Goal: Find specific page/section: Find specific page/section

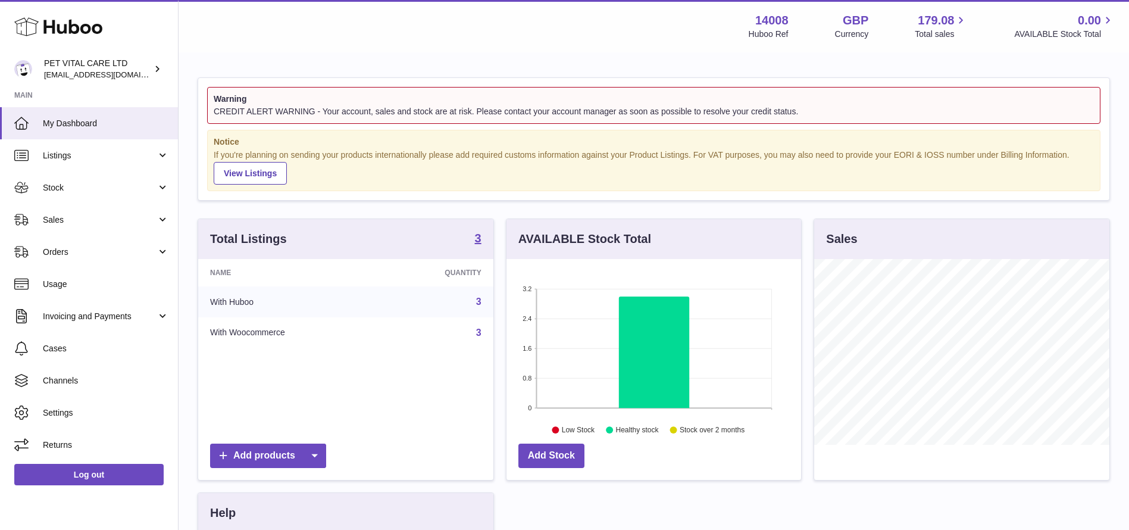
scroll to position [186, 295]
click at [98, 213] on link "Sales" at bounding box center [89, 219] width 178 height 32
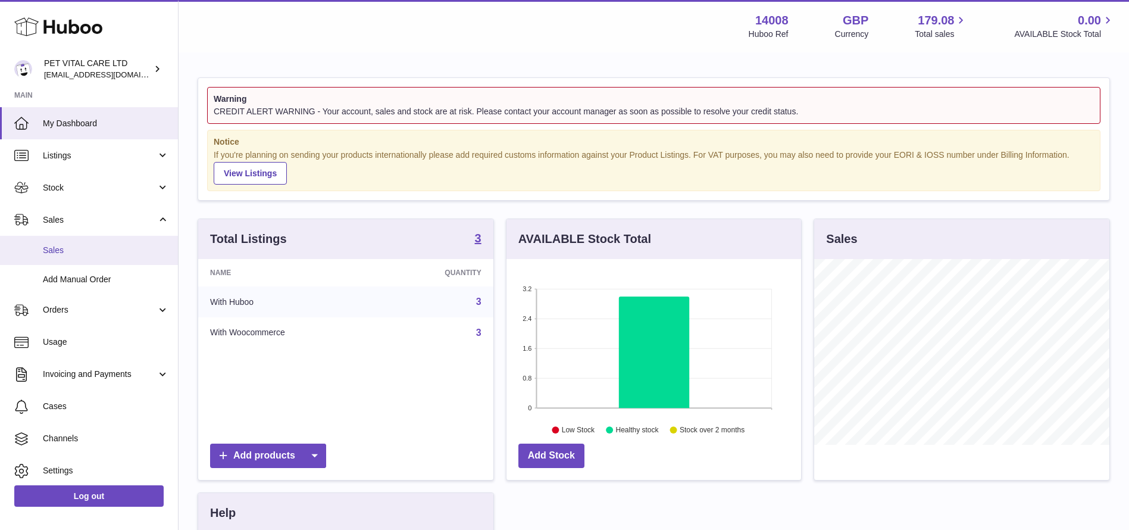
click at [83, 241] on link "Sales" at bounding box center [89, 250] width 178 height 29
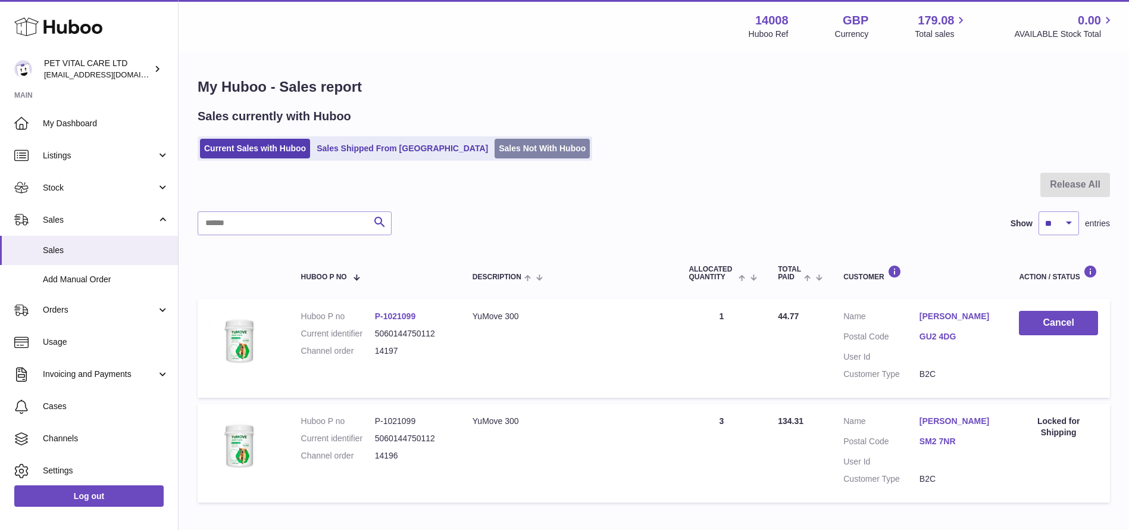
click at [494, 155] on link "Sales Not With Huboo" at bounding box center [541, 149] width 95 height 20
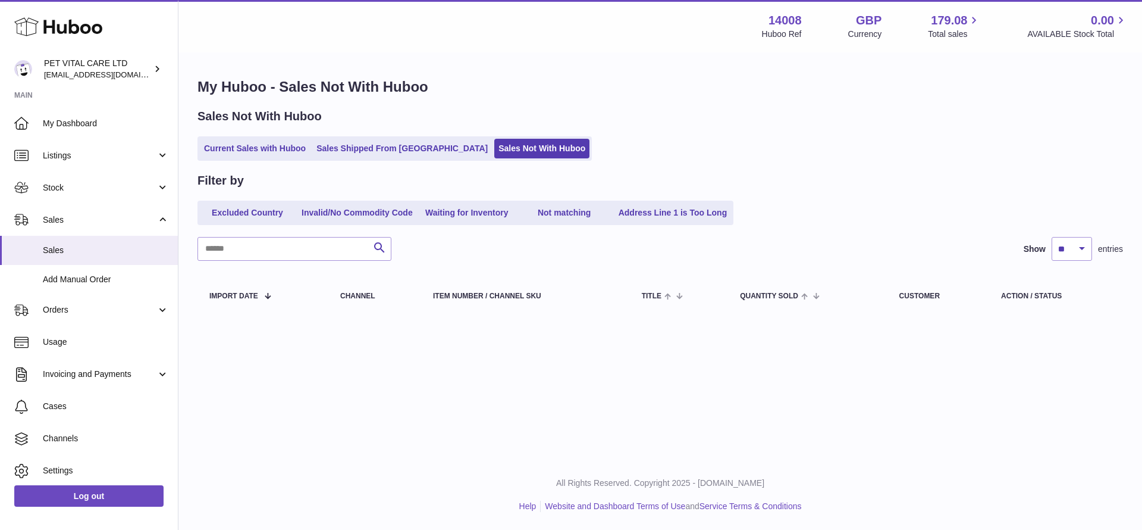
click at [261, 154] on link "Current Sales with Huboo" at bounding box center [255, 149] width 110 height 20
